Goal: Task Accomplishment & Management: Use online tool/utility

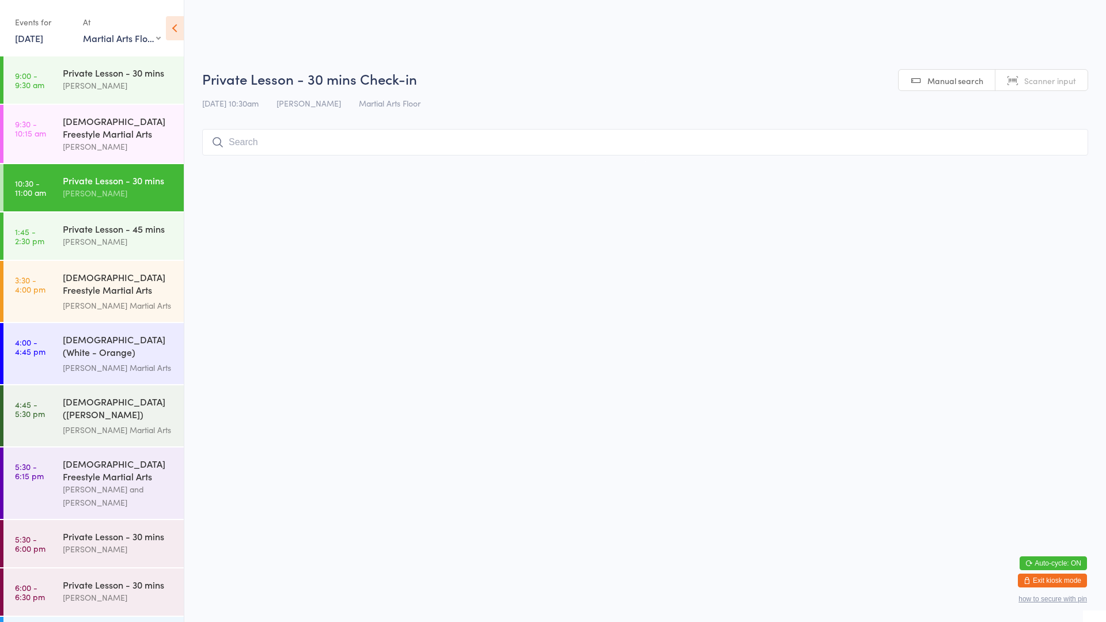
select select "0"
click at [111, 82] on div "[PERSON_NAME]" at bounding box center [118, 85] width 111 height 13
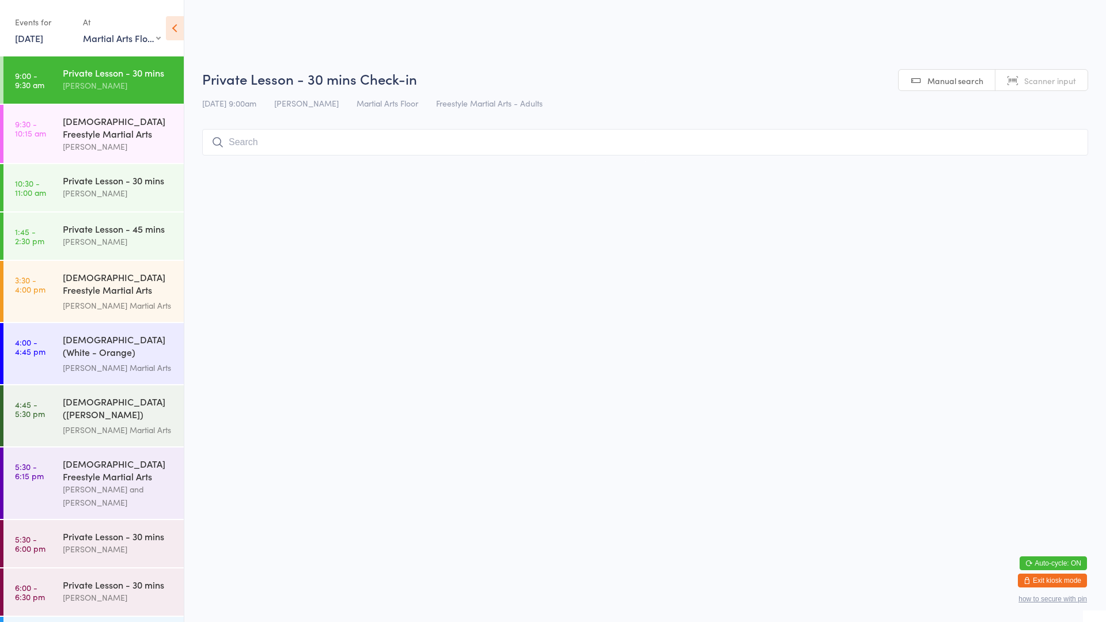
type input "v"
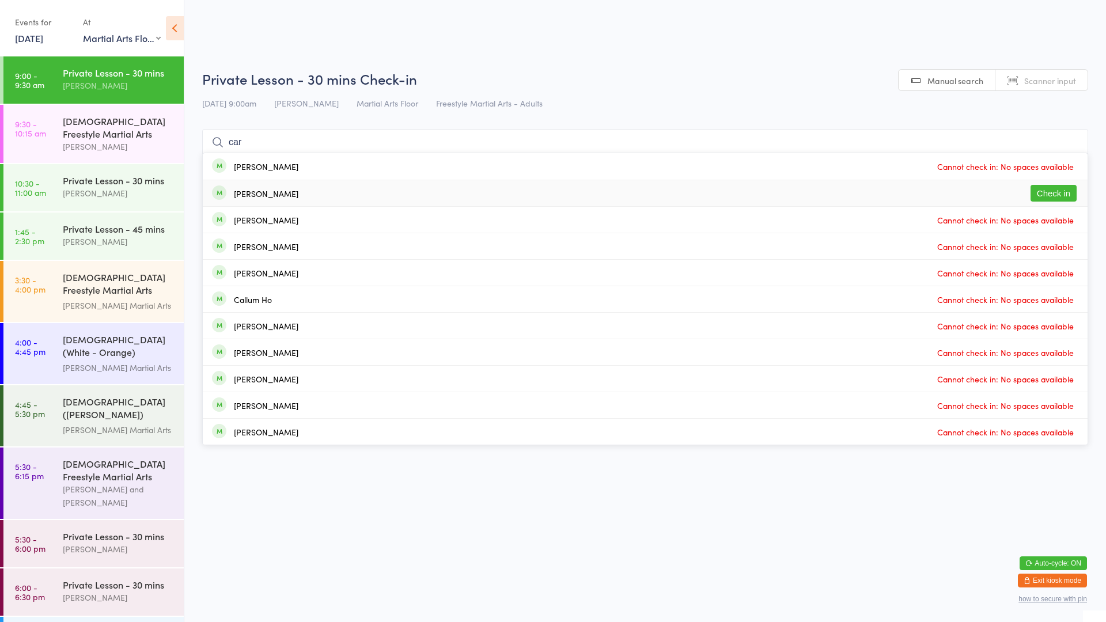
type input "car"
click at [254, 196] on div "[PERSON_NAME]" at bounding box center [266, 193] width 65 height 9
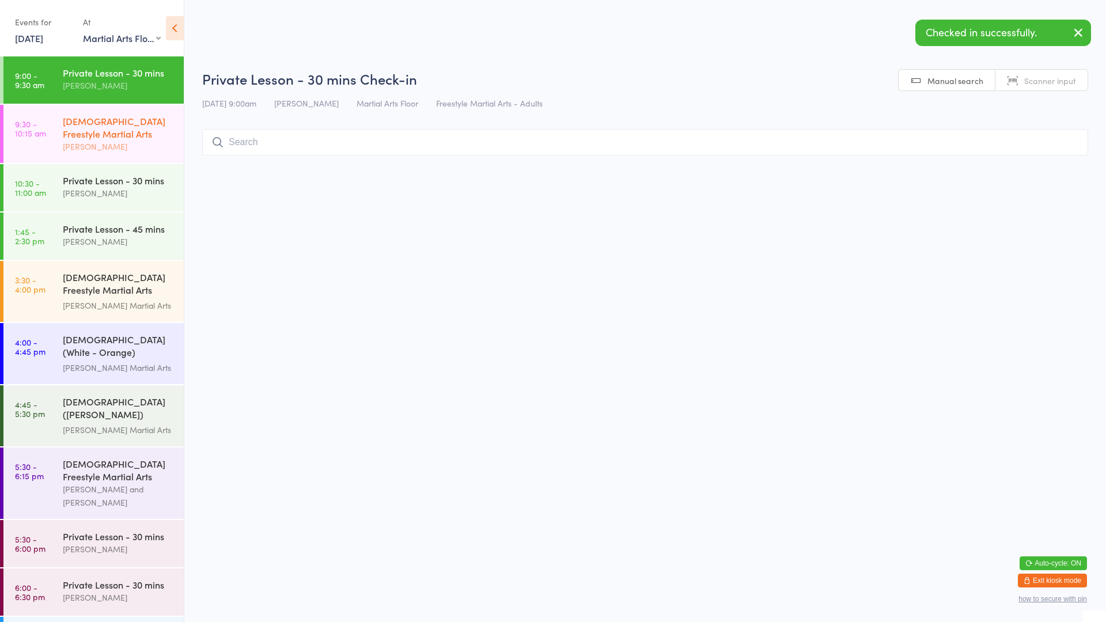
click at [127, 140] on div "[PERSON_NAME]" at bounding box center [118, 146] width 111 height 13
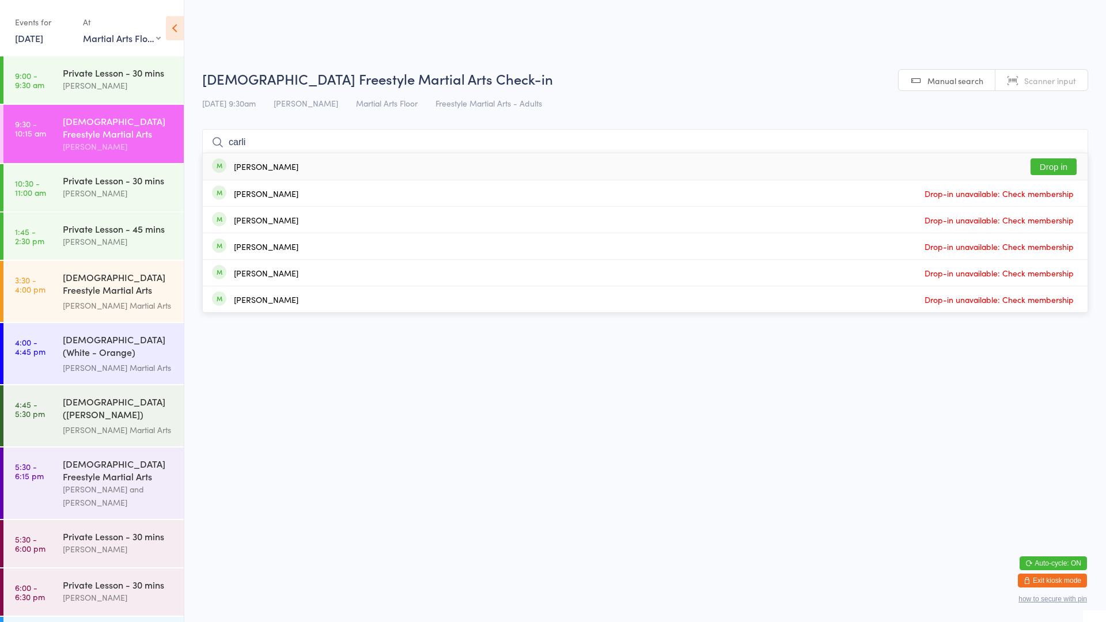
type input "carli"
click at [291, 168] on div "[PERSON_NAME] Drop in" at bounding box center [645, 166] width 885 height 27
